Goal: Task Accomplishment & Management: Manage account settings

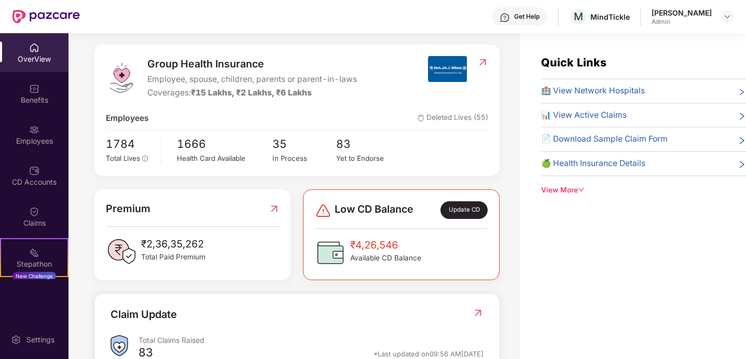
scroll to position [225, 0]
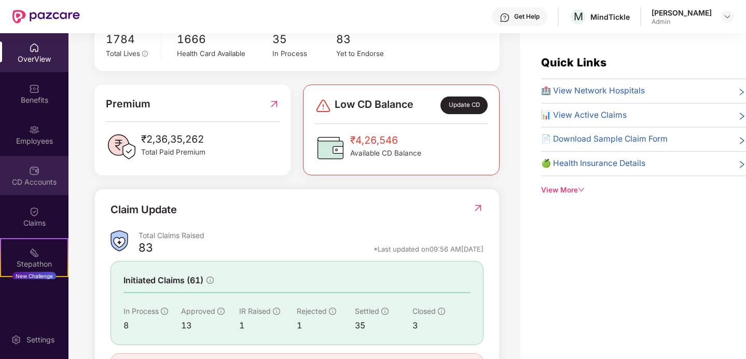
click at [35, 178] on div "CD Accounts" at bounding box center [34, 182] width 68 height 10
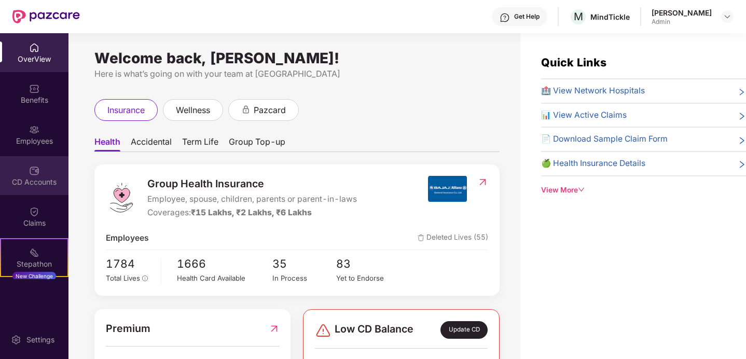
click at [32, 175] on img at bounding box center [34, 170] width 10 height 10
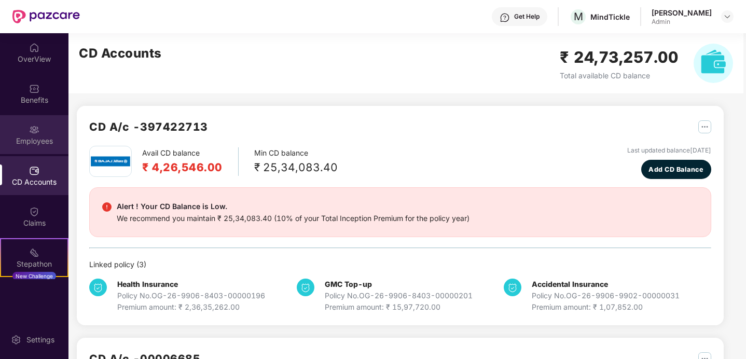
click at [29, 122] on div "Employees" at bounding box center [34, 134] width 68 height 39
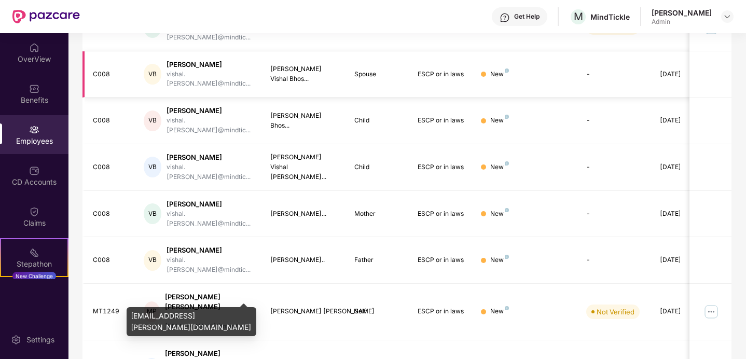
scroll to position [279, 0]
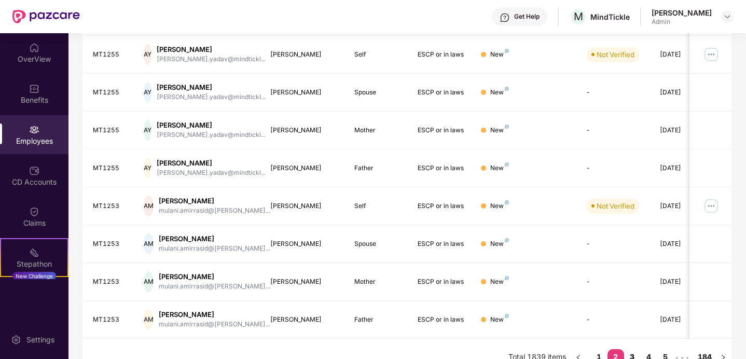
click at [631, 349] on link "3" at bounding box center [632, 357] width 17 height 16
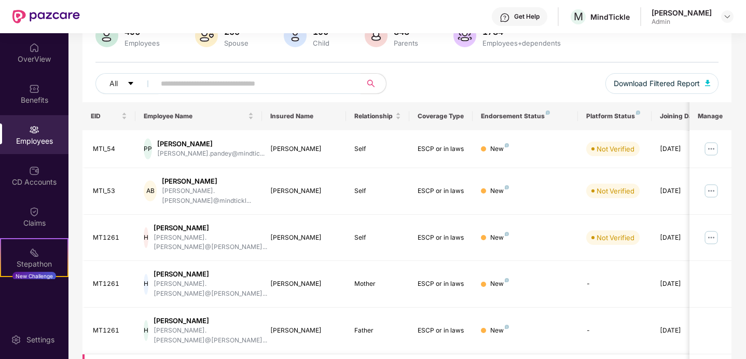
scroll to position [0, 0]
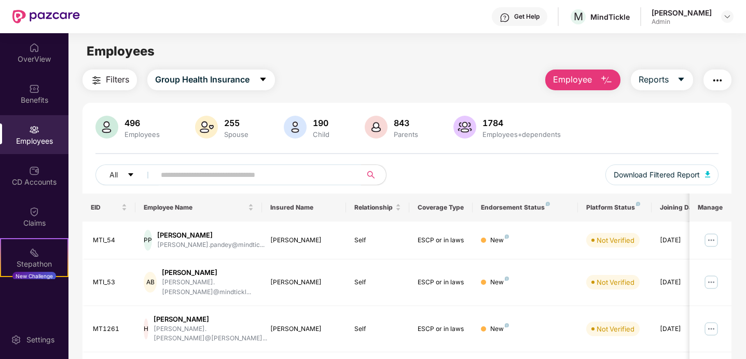
click at [194, 165] on span at bounding box center [254, 174] width 213 height 21
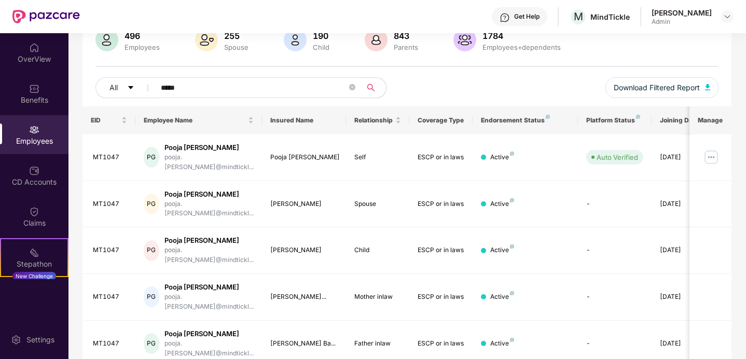
scroll to position [88, 0]
type input "*****"
click at [711, 152] on img at bounding box center [711, 156] width 17 height 17
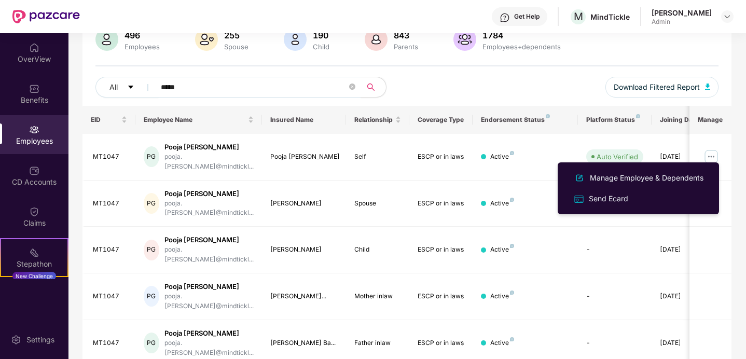
click at [287, 332] on div "EID Employee Name Insured Name Relationship Coverage Type Endorsement Status Pl…" at bounding box center [406, 255] width 649 height 298
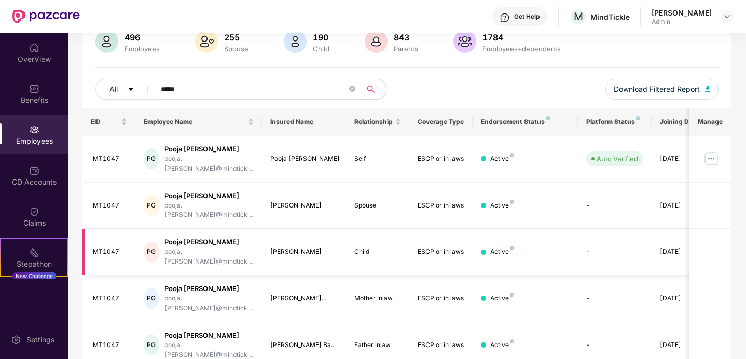
scroll to position [83, 0]
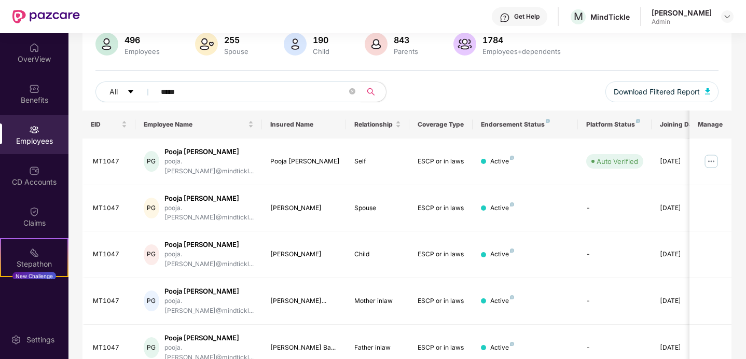
click at [546, 121] on img at bounding box center [548, 121] width 4 height 4
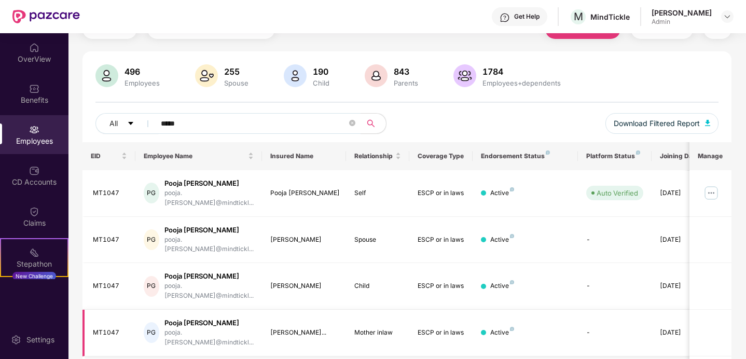
scroll to position [0, 0]
